Goal: Find specific page/section: Find specific page/section

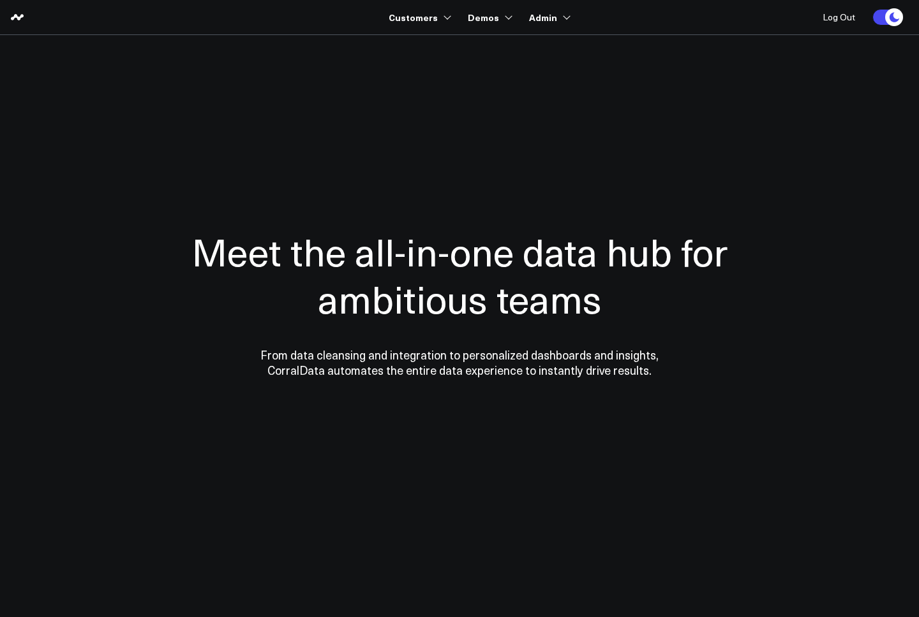
click at [469, 49] on section "Meet the all-in-one data hub for ambitious teams From data cleansing and integr…" at bounding box center [459, 258] width 919 height 447
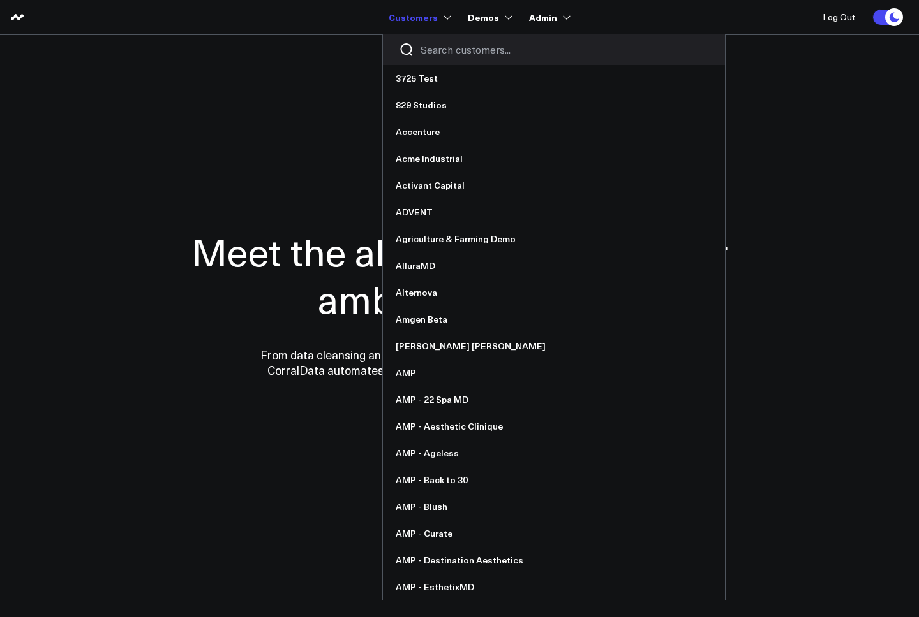
click at [440, 50] on input "Search customers input" at bounding box center [564, 50] width 288 height 14
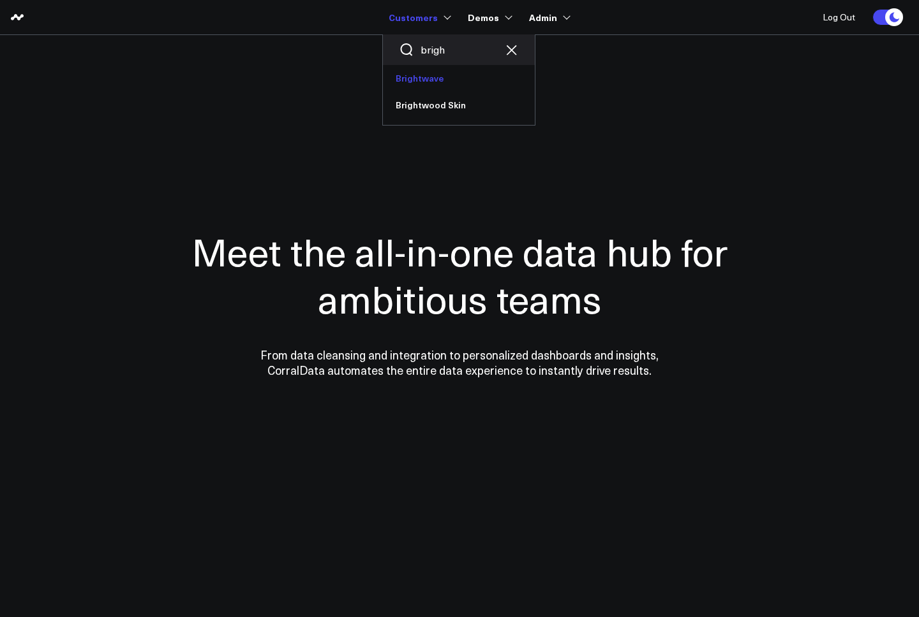
type input "brigh"
click at [413, 85] on link "Brightwave" at bounding box center [459, 78] width 152 height 27
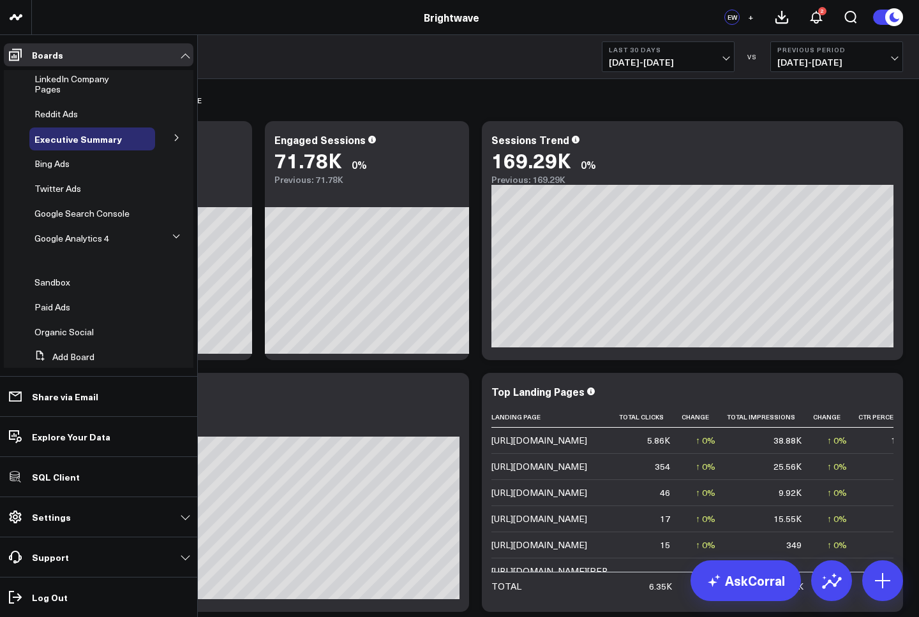
scroll to position [82, 0]
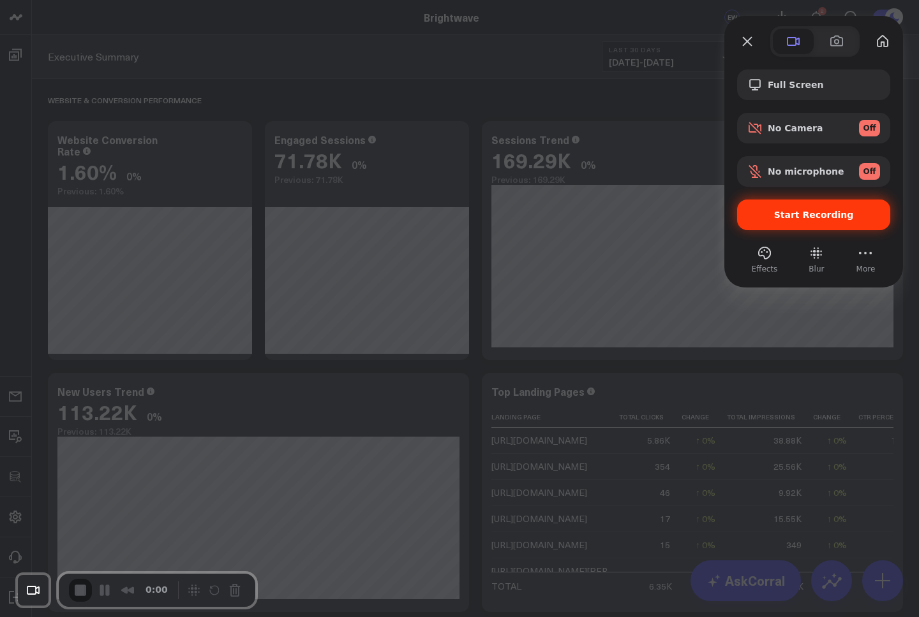
click at [829, 217] on span "Start Recording" at bounding box center [814, 215] width 80 height 10
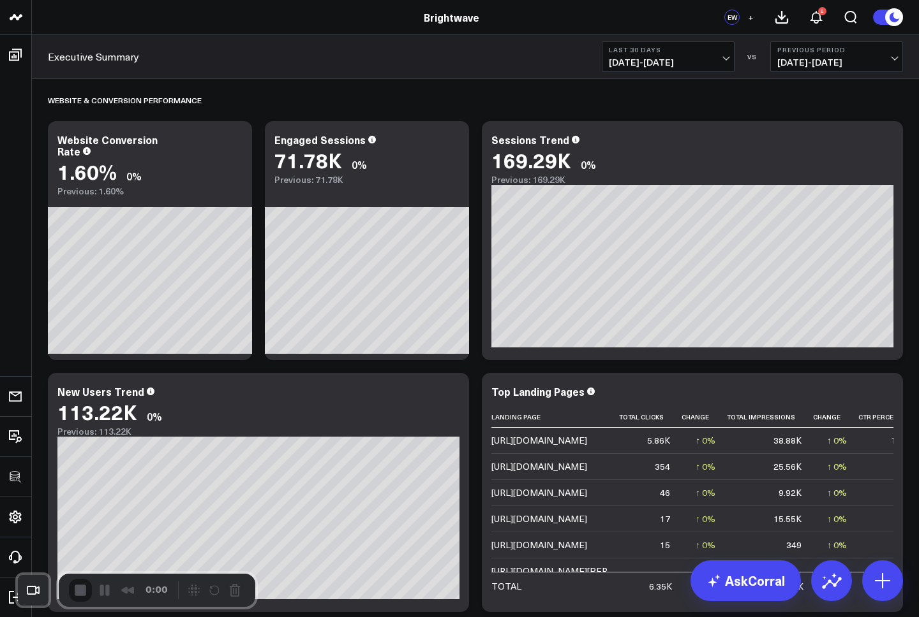
click at [77, 586] on span "End Recording" at bounding box center [81, 591] width 15 height 15
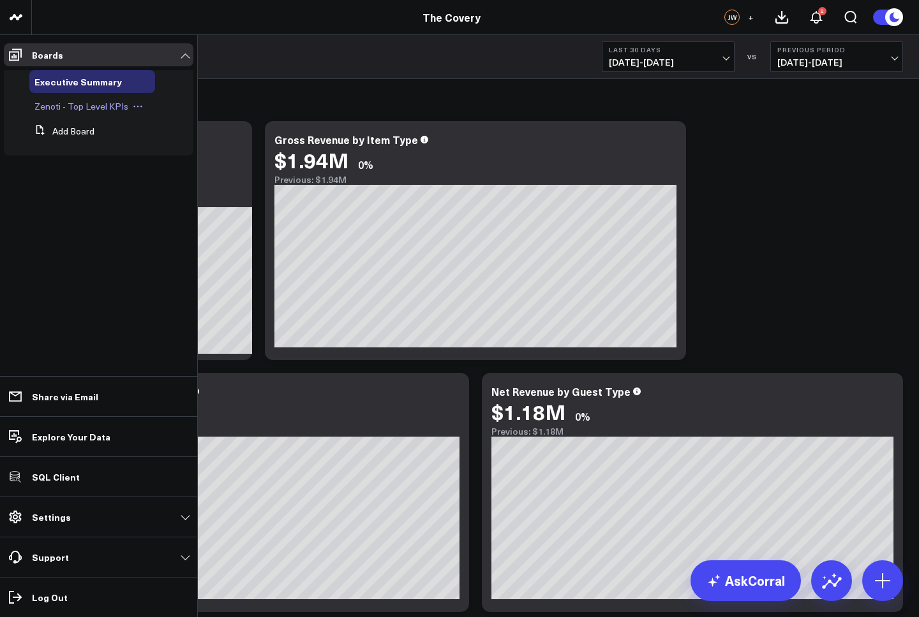
click at [83, 110] on span "Zenoti - Top Level KPIs" at bounding box center [81, 106] width 94 height 12
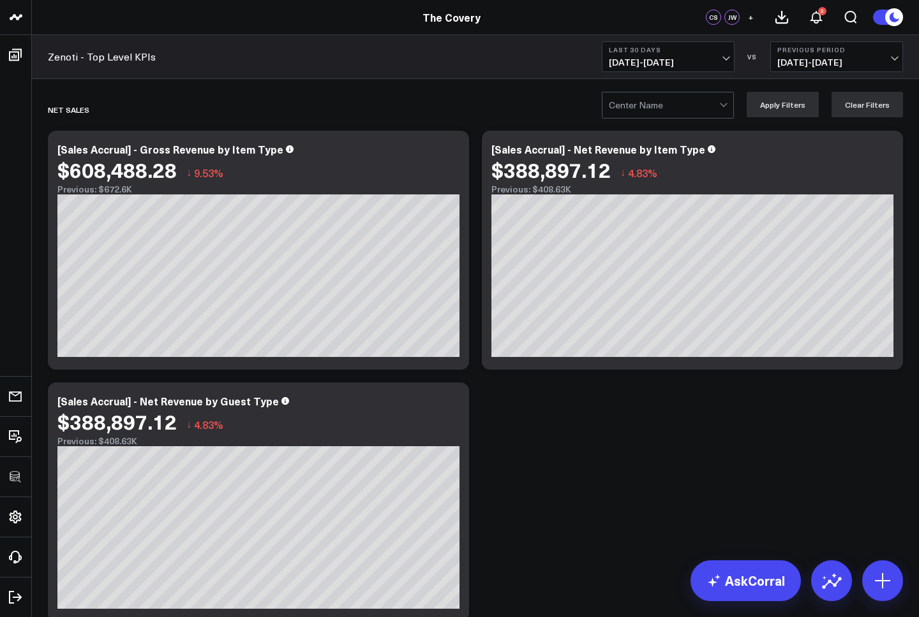
click at [679, 115] on div at bounding box center [664, 105] width 110 height 26
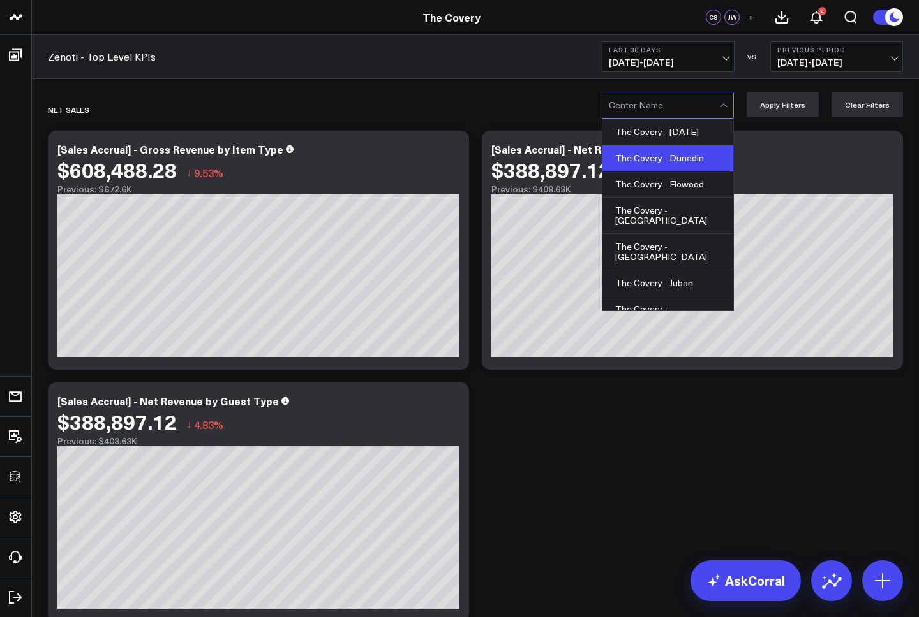
click at [642, 168] on div "The Covery - Dunedin" at bounding box center [667, 158] width 131 height 26
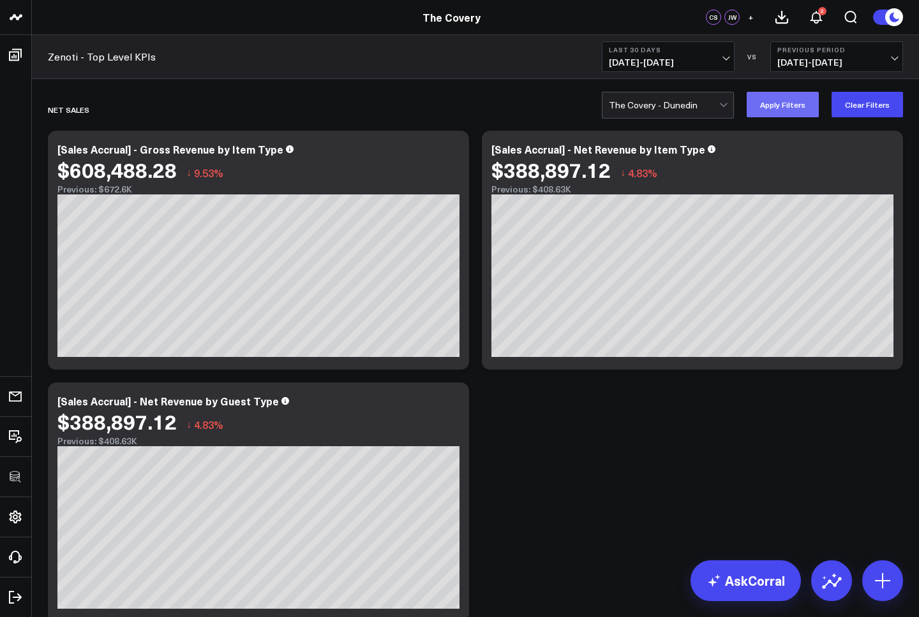
click at [799, 113] on button "Apply Filters" at bounding box center [782, 105] width 72 height 26
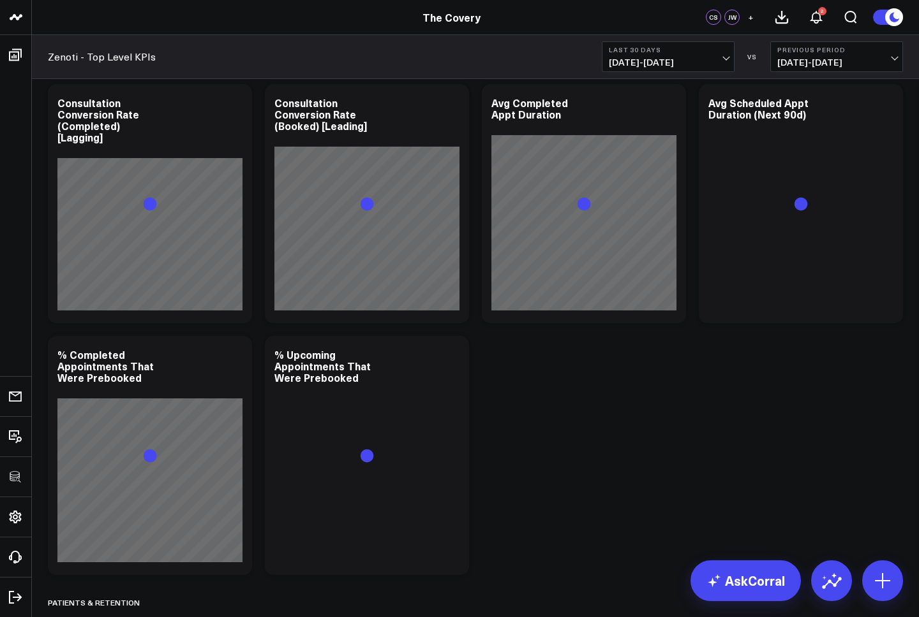
scroll to position [3373, 0]
